Goal: Check status: Check status

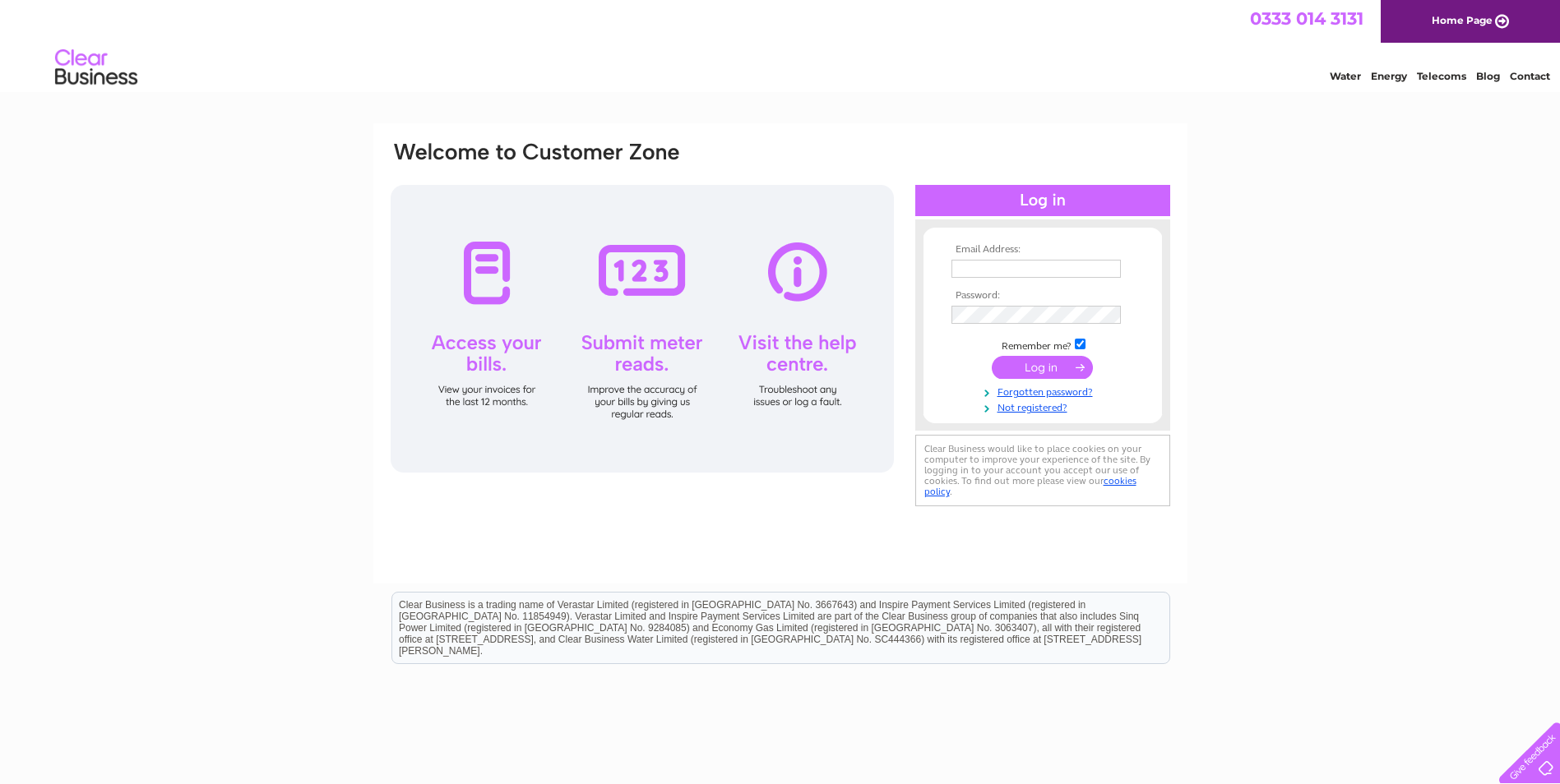
click at [1043, 268] on input "text" at bounding box center [1036, 269] width 170 height 18
paste input "accounts@ocean-ecology.com"
type input "accounts@ocean-ecology.com"
click at [992, 358] on input "submit" at bounding box center [1042, 369] width 101 height 23
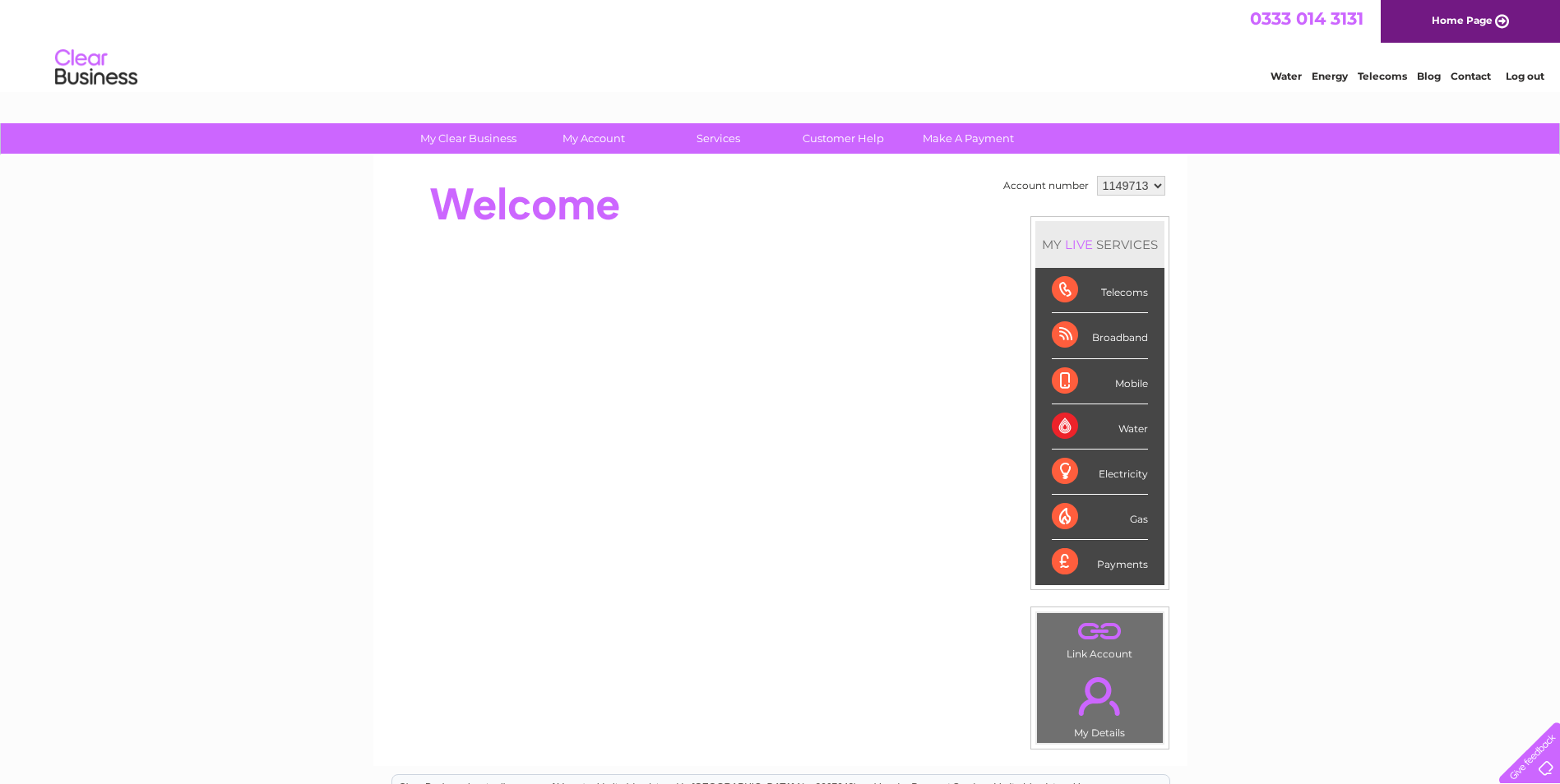
click at [1255, 407] on div "My Clear Business Login Details My Details My Preferences Link Account My Accou…" at bounding box center [780, 585] width 1560 height 924
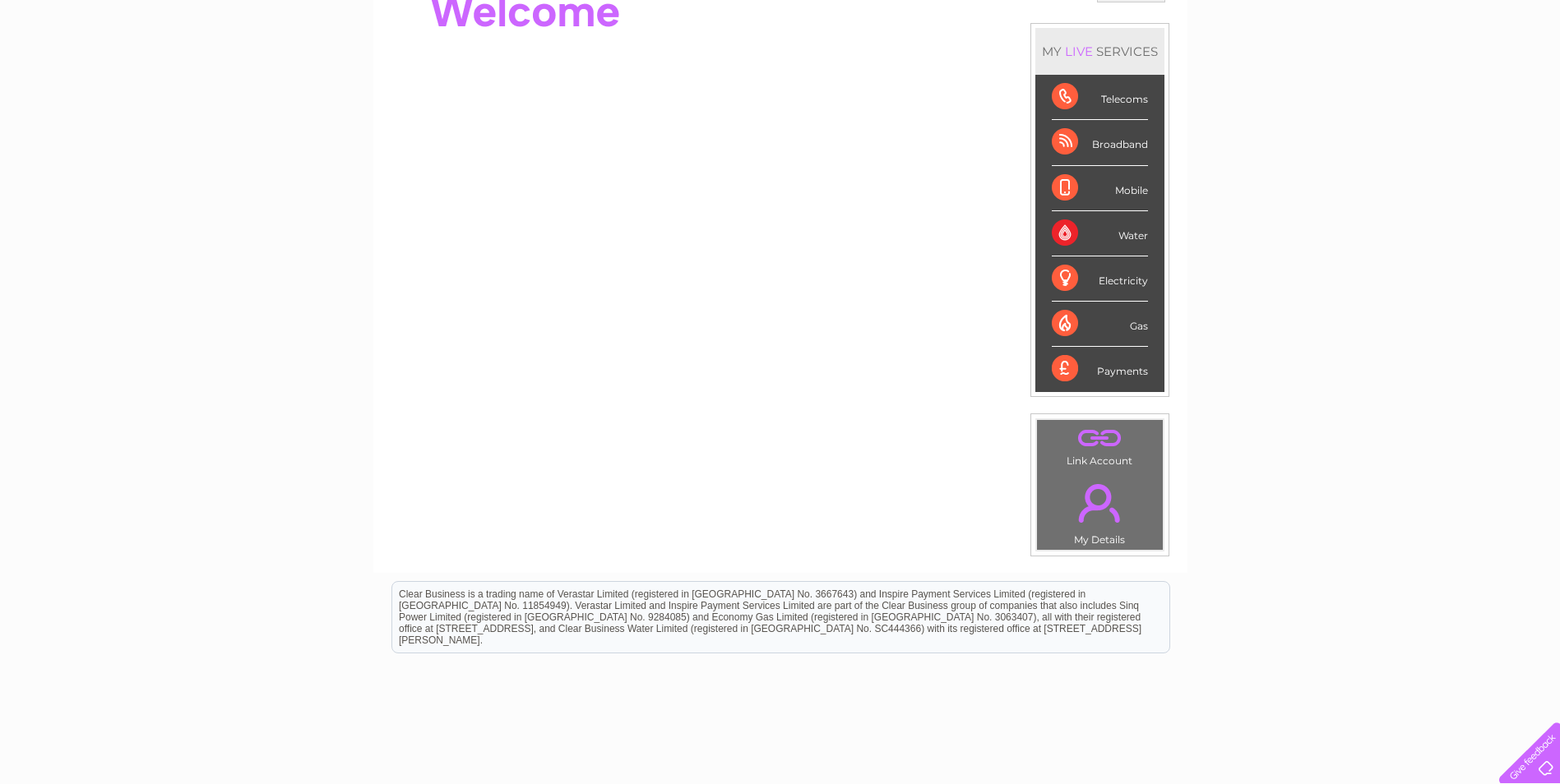
scroll to position [247, 0]
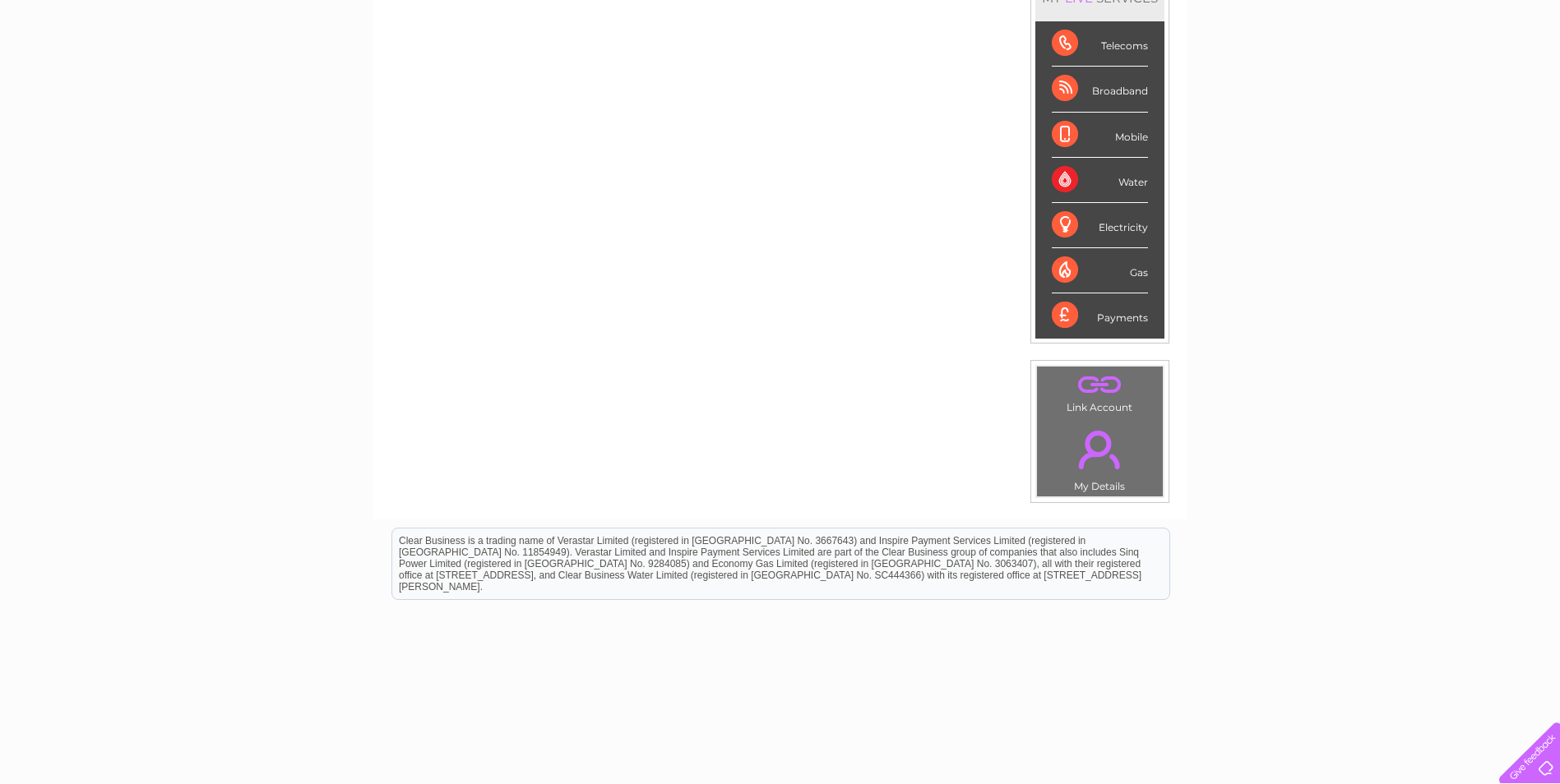
click at [1056, 315] on div "Payments" at bounding box center [1100, 315] width 96 height 45
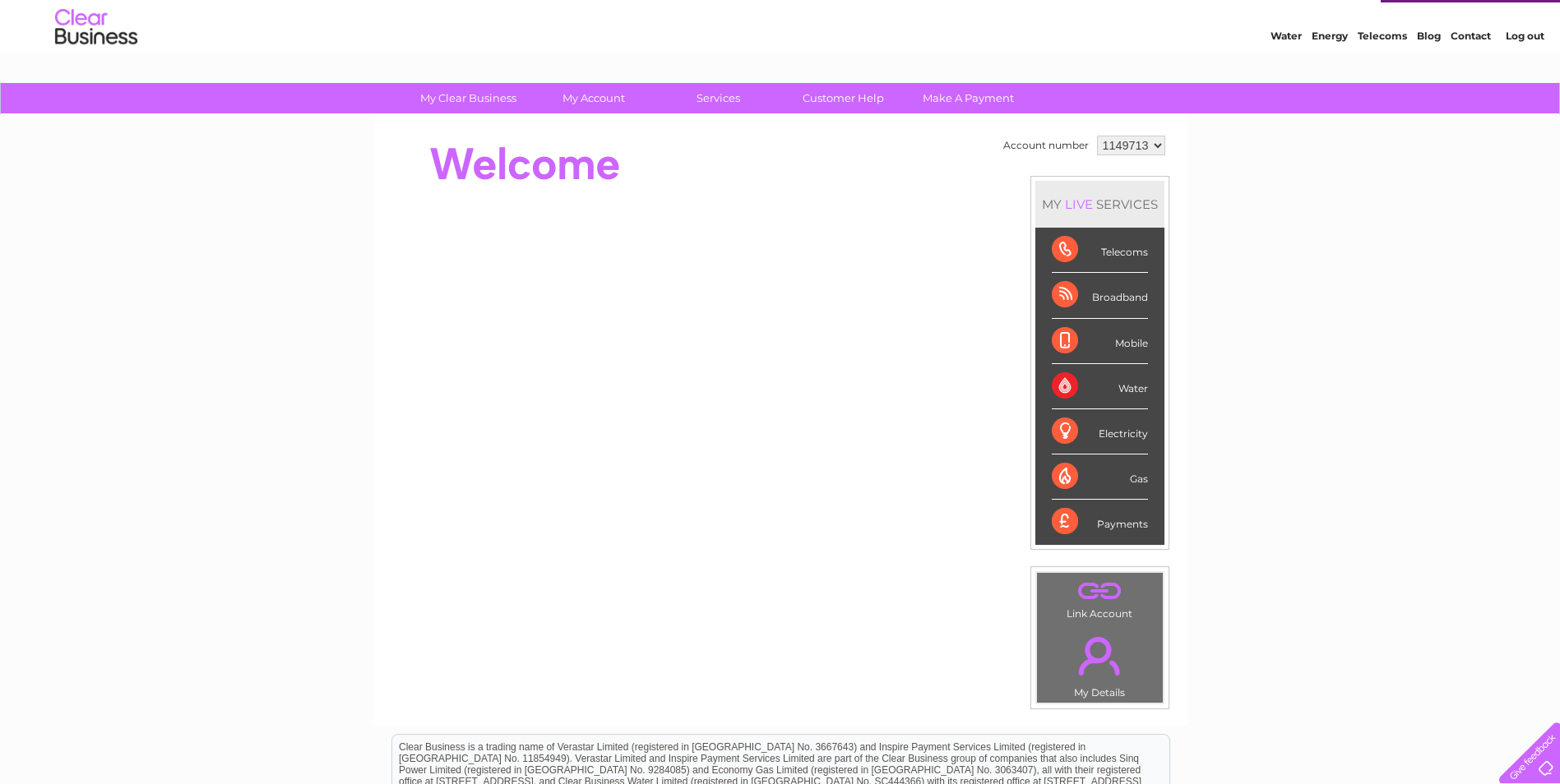
scroll to position [0, 0]
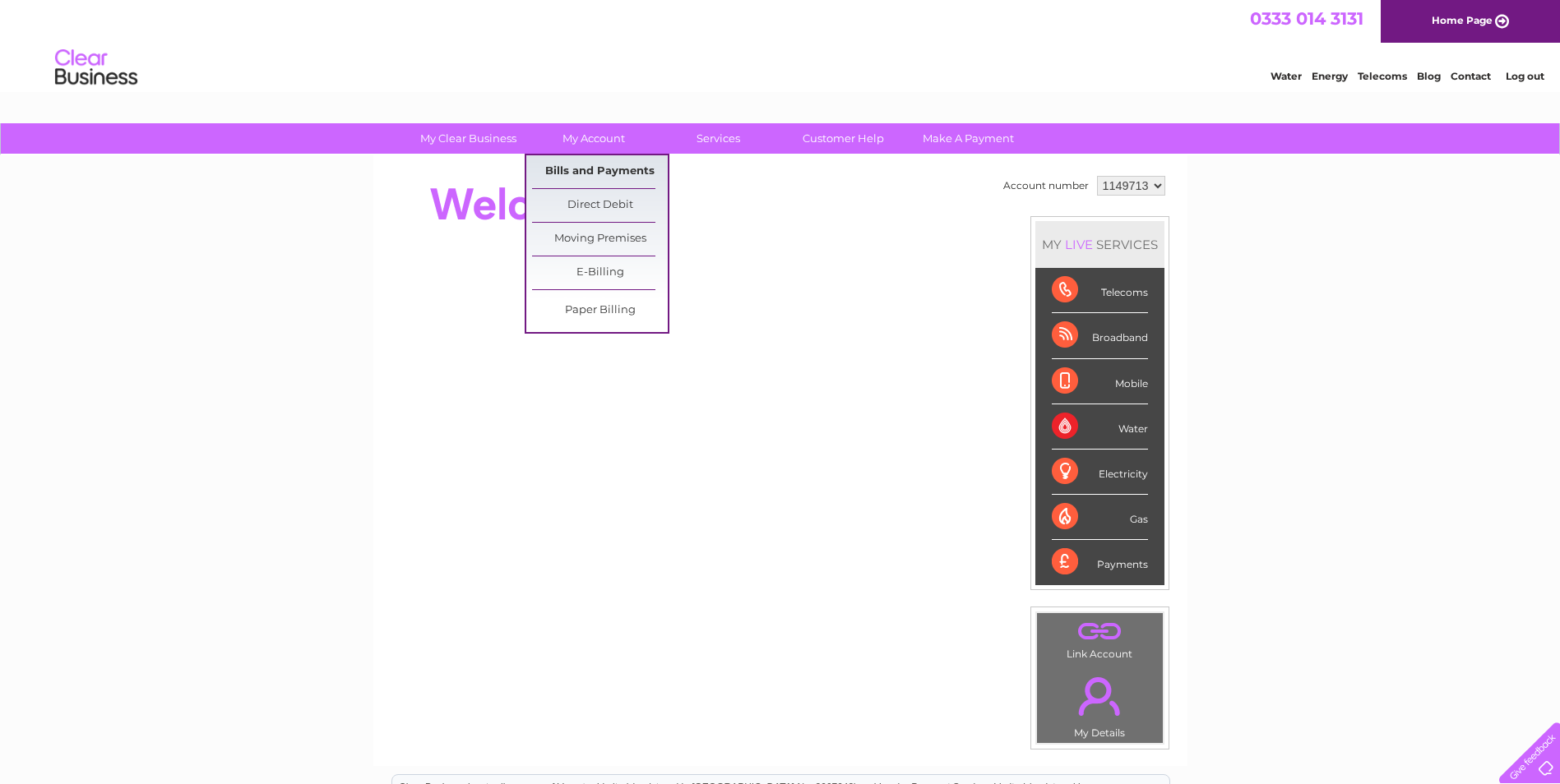
click at [597, 175] on link "Bills and Payments" at bounding box center [600, 171] width 136 height 33
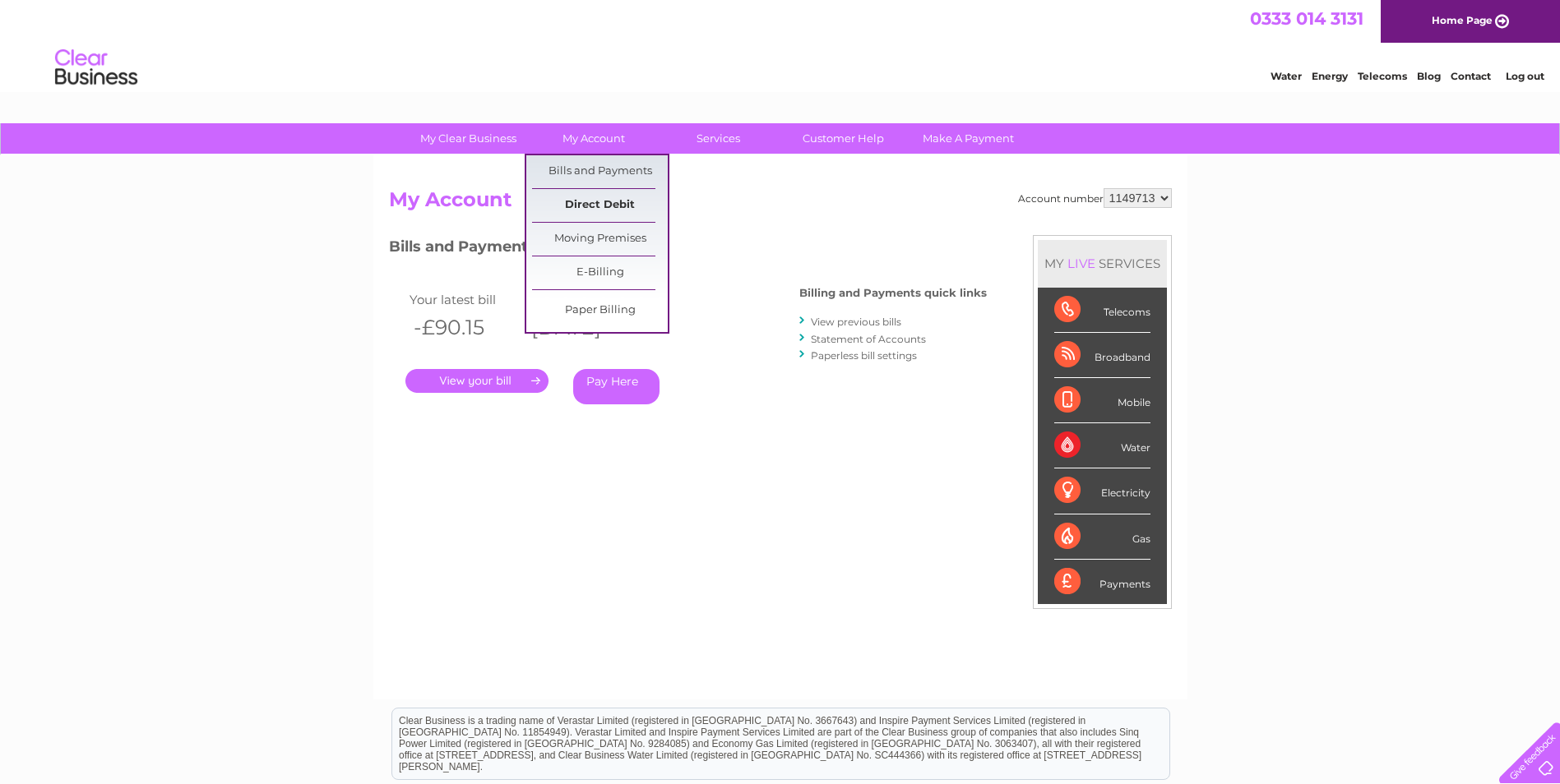
click at [576, 193] on link "Direct Debit" at bounding box center [600, 205] width 136 height 33
